Goal: Connect with others: Participate in discussion

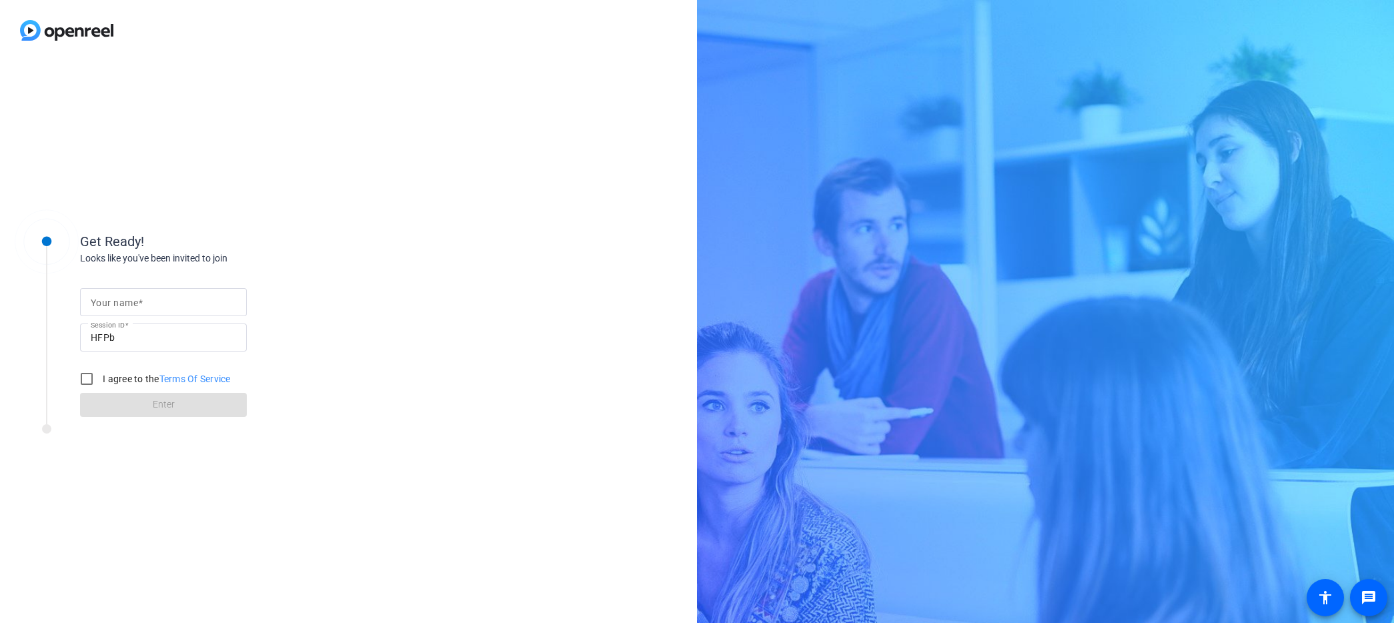
click at [165, 298] on input "Your name" at bounding box center [163, 302] width 145 height 16
type input "[PERSON_NAME]"
click at [85, 383] on input "I agree to the Terms Of Service" at bounding box center [86, 379] width 27 height 27
checkbox input "true"
click at [136, 405] on span at bounding box center [163, 405] width 167 height 32
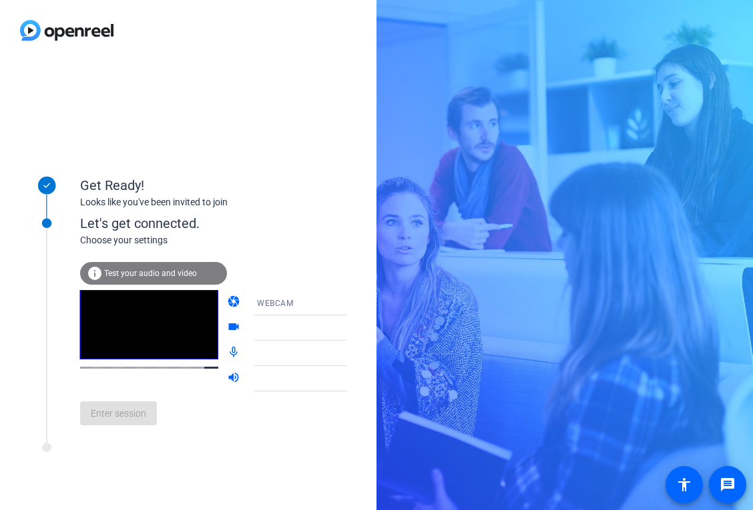
click at [334, 329] on div at bounding box center [309, 323] width 127 height 15
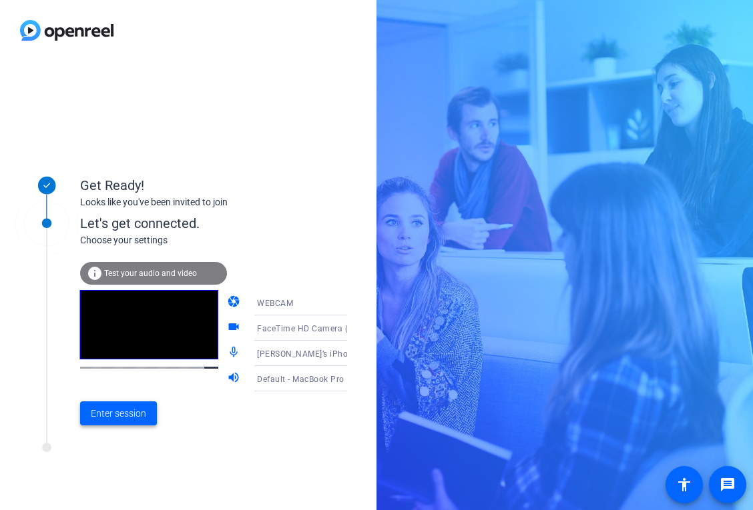
click at [135, 410] on span "Enter session" at bounding box center [118, 414] width 55 height 14
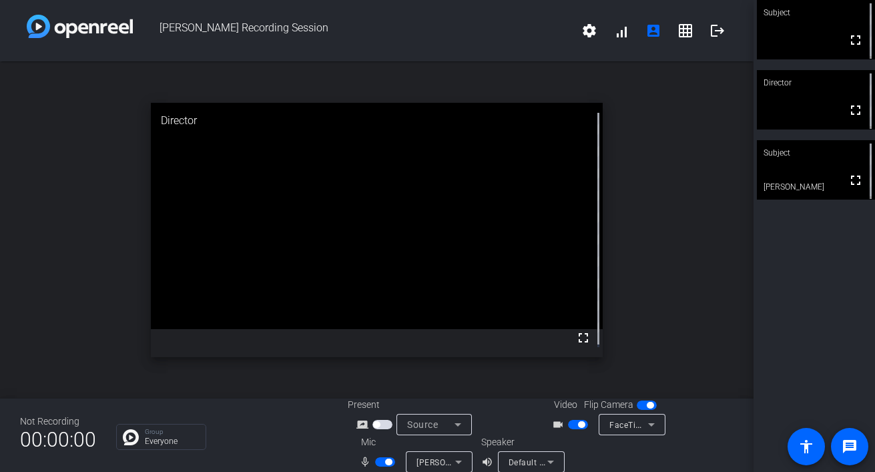
click at [811, 169] on video at bounding box center [816, 169] width 118 height 59
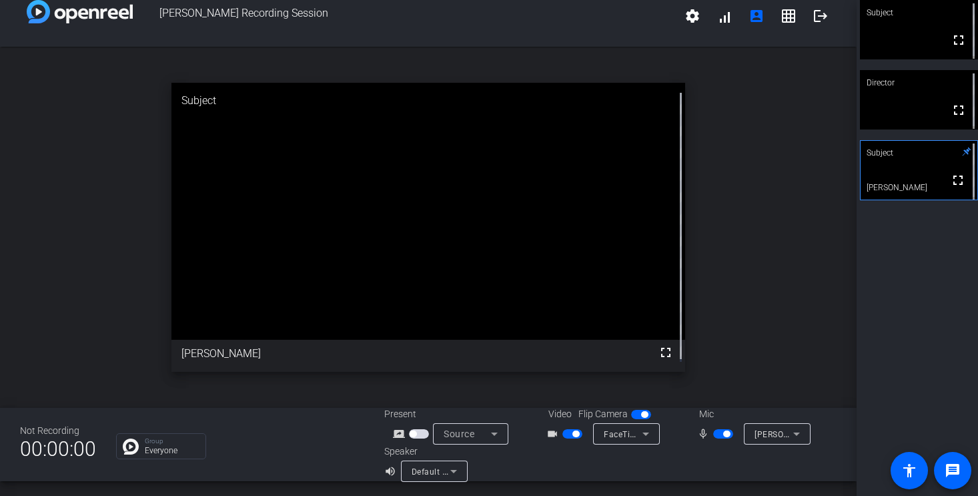
scroll to position [15, 0]
click at [685, 18] on mat-icon "settings" at bounding box center [693, 15] width 16 height 16
click at [565, 433] on div at bounding box center [489, 248] width 978 height 496
click at [566, 436] on span "button" at bounding box center [572, 433] width 20 height 9
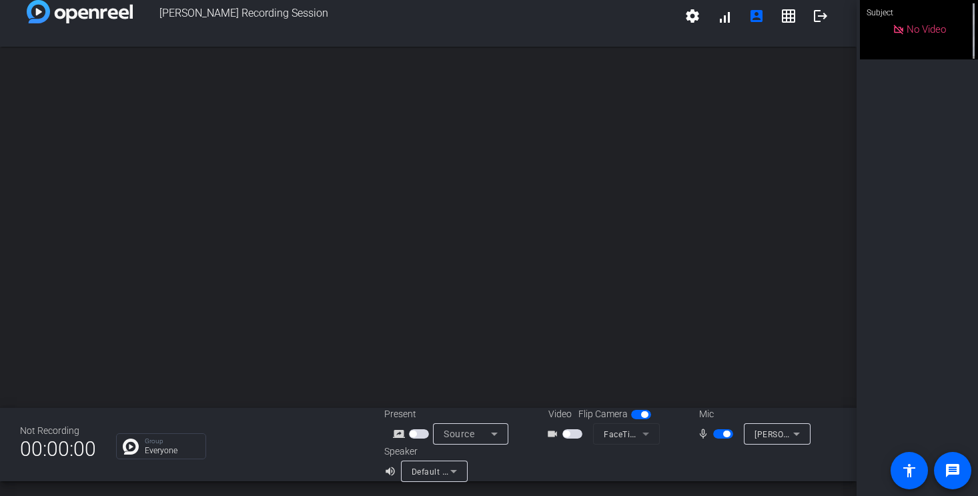
click at [713, 436] on span "button" at bounding box center [723, 433] width 20 height 9
